Goal: Navigation & Orientation: Find specific page/section

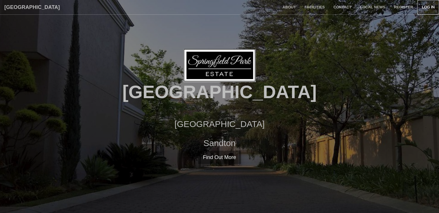
click at [424, 8] on link "Log in" at bounding box center [429, 7] width 22 height 14
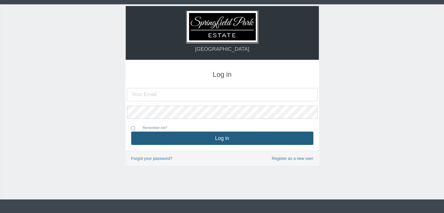
type input "[EMAIL_ADDRESS][DOMAIN_NAME]"
click at [170, 141] on button "Log in" at bounding box center [222, 138] width 182 height 13
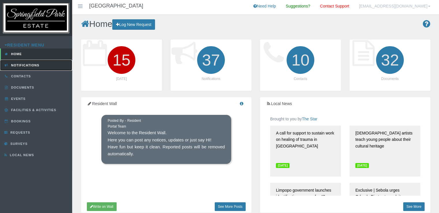
click at [36, 66] on span "Notifications" at bounding box center [25, 65] width 30 height 3
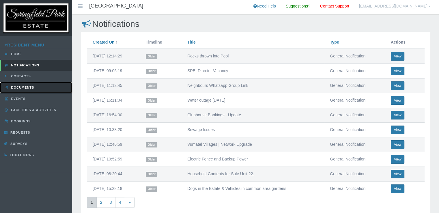
click at [12, 85] on link "Documents" at bounding box center [36, 87] width 72 height 11
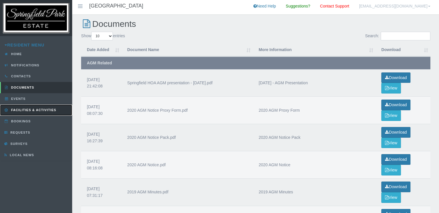
click at [33, 109] on span "Facilities & Activities" at bounding box center [33, 109] width 46 height 3
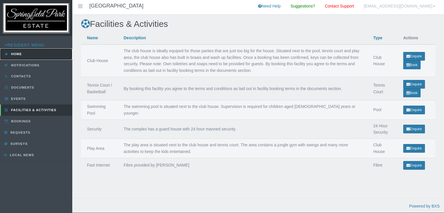
click at [14, 53] on span "Home" at bounding box center [16, 53] width 12 height 3
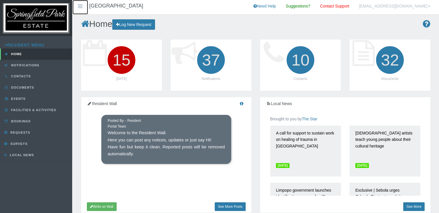
click at [76, 6] on link at bounding box center [80, 7] width 16 height 14
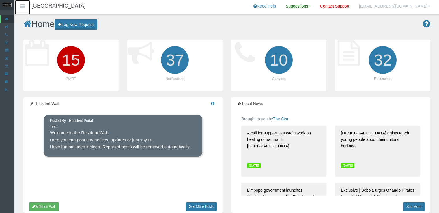
click at [20, 6] on icon at bounding box center [22, 6] width 7 height 4
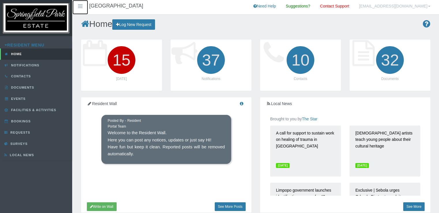
click at [79, 3] on link at bounding box center [80, 7] width 16 height 14
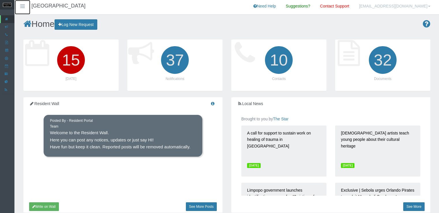
click at [23, 4] on icon at bounding box center [22, 6] width 7 height 4
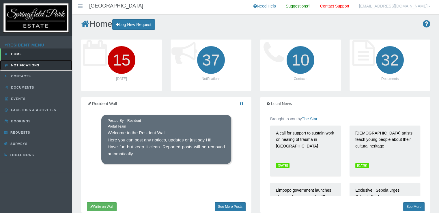
click at [39, 64] on link "Notifications" at bounding box center [36, 65] width 72 height 11
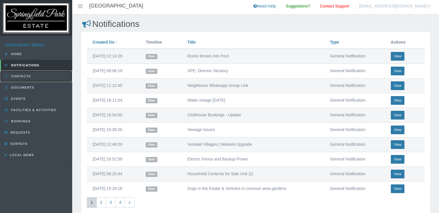
click at [29, 77] on span "Contacts" at bounding box center [20, 76] width 21 height 3
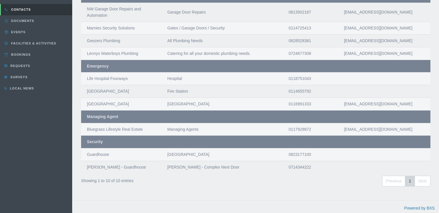
scroll to position [68, 0]
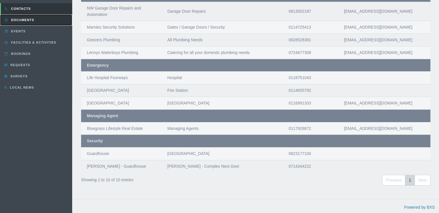
click at [31, 24] on link "Documents" at bounding box center [36, 19] width 72 height 11
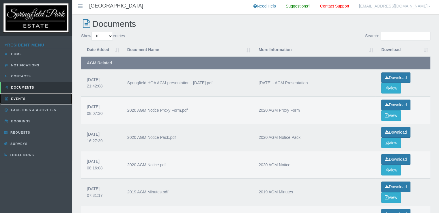
click at [24, 100] on span "Events" at bounding box center [18, 98] width 16 height 3
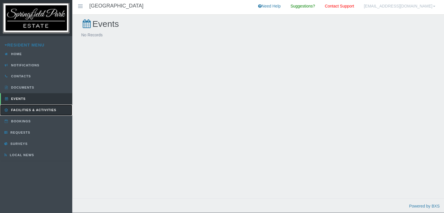
click at [25, 109] on span "Facilities & Activities" at bounding box center [33, 109] width 46 height 3
